Goal: Information Seeking & Learning: Learn about a topic

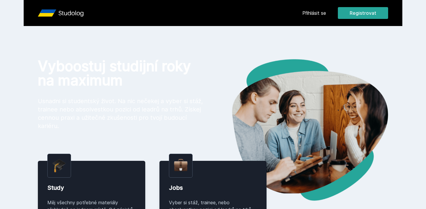
click at [226, 56] on div "Přihlásit se Registrovat Vyboostuj studijní roky na maximum Usnadni si students…" at bounding box center [213, 210] width 426 height 420
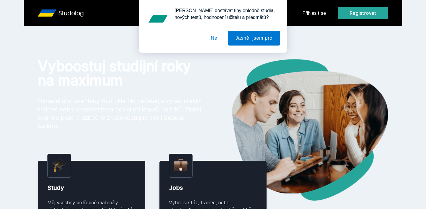
click at [324, 7] on div "[PERSON_NAME] dostávat tipy ohledně studia, nových testů, hodnocení učitelů a p…" at bounding box center [213, 26] width 426 height 53
click at [321, 10] on div "[PERSON_NAME] dostávat tipy ohledně studia, nových testů, hodnocení učitelů a p…" at bounding box center [213, 26] width 426 height 53
click at [212, 40] on button "Ne" at bounding box center [214, 38] width 21 height 15
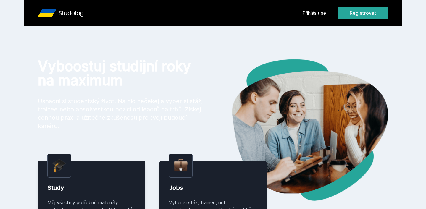
click at [318, 11] on link "Přihlásit se" at bounding box center [314, 12] width 24 height 7
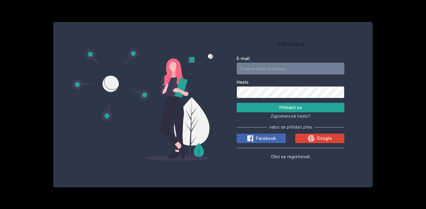
type input "[EMAIL_ADDRESS][DOMAIN_NAME]"
click at [292, 66] on input "[EMAIL_ADDRESS][DOMAIN_NAME]" at bounding box center [291, 69] width 108 height 12
click at [251, 105] on button "Přihlásit se" at bounding box center [291, 107] width 108 height 9
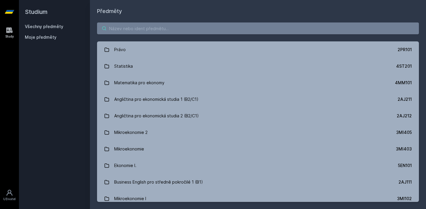
click at [262, 27] on input "search" at bounding box center [258, 28] width 322 height 12
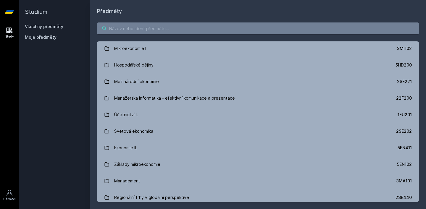
scroll to position [154, 0]
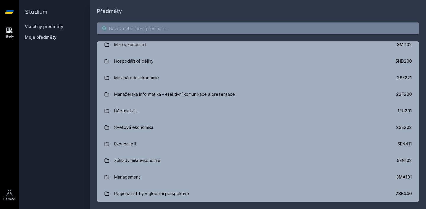
click at [224, 28] on input "search" at bounding box center [258, 28] width 322 height 12
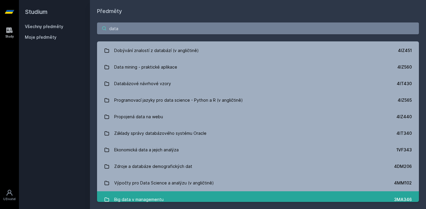
scroll to position [0, 0]
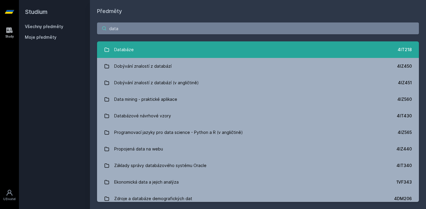
type input "data"
click at [207, 43] on link "Databáze 4IT218" at bounding box center [258, 49] width 322 height 17
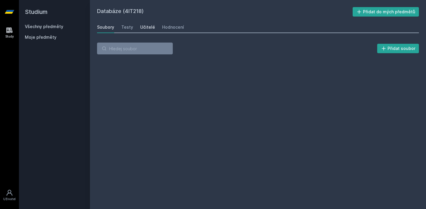
click at [146, 25] on div "Učitelé" at bounding box center [147, 27] width 15 height 6
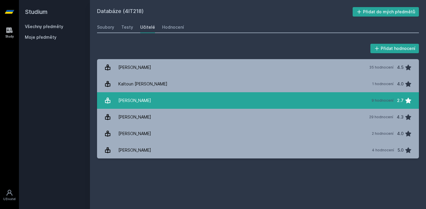
click at [160, 102] on link "[PERSON_NAME][DATE] hodnocení 2.7" at bounding box center [258, 100] width 322 height 17
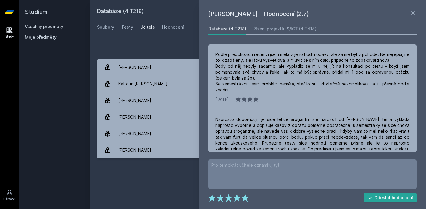
click at [156, 38] on div "Přidat hodnocení [PERSON_NAME] – Hodnocení (2.7) Databáze (4IT218) Řízení proje…" at bounding box center [258, 101] width 336 height 130
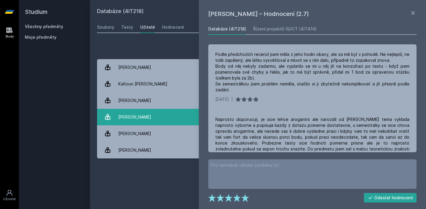
click at [150, 122] on div "[PERSON_NAME]" at bounding box center [134, 117] width 33 height 12
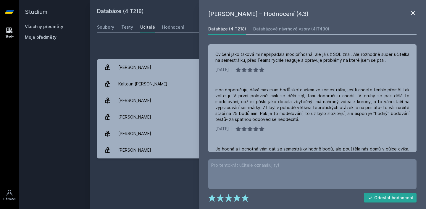
click at [413, 13] on icon at bounding box center [413, 13] width 4 height 4
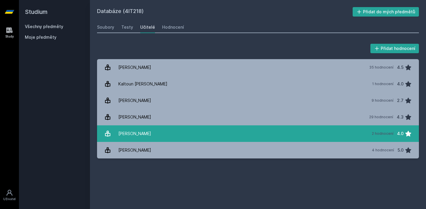
click at [378, 136] on div "2 hodnocení" at bounding box center [383, 133] width 22 height 5
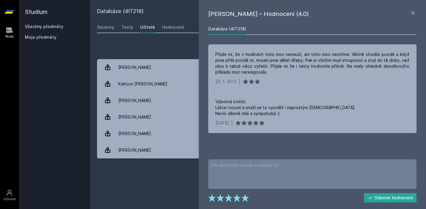
click at [232, 12] on h1 "[PERSON_NAME] – Hodnocení (4.0)" at bounding box center [308, 13] width 201 height 9
click at [260, 36] on div "Databáze (4IT218) Přijde mi, že v hodinách toho moc nenaučí, ani toho moc nesti…" at bounding box center [312, 87] width 211 height 129
click at [412, 12] on icon at bounding box center [413, 13] width 4 height 4
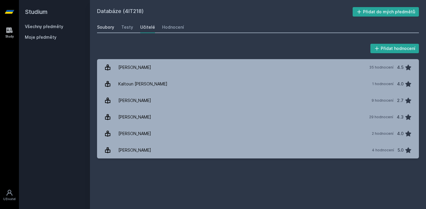
click at [103, 27] on div "Soubory" at bounding box center [105, 27] width 17 height 6
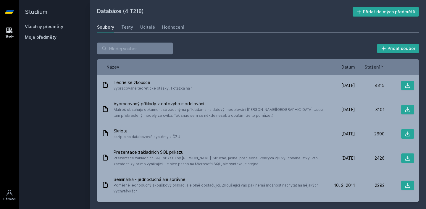
click at [44, 20] on h2 "Studium" at bounding box center [54, 12] width 59 height 24
click at [44, 25] on link "Všechny předměty" at bounding box center [44, 26] width 38 height 5
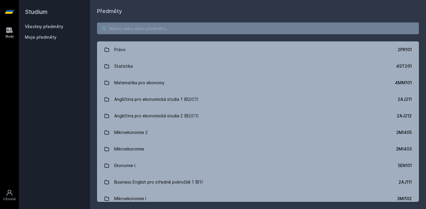
click at [146, 32] on input "search" at bounding box center [258, 28] width 322 height 12
click at [210, 24] on input "search" at bounding box center [258, 28] width 322 height 12
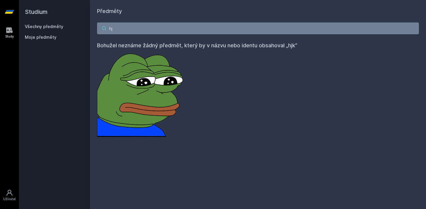
type input "h"
